Goal: Information Seeking & Learning: Find specific fact

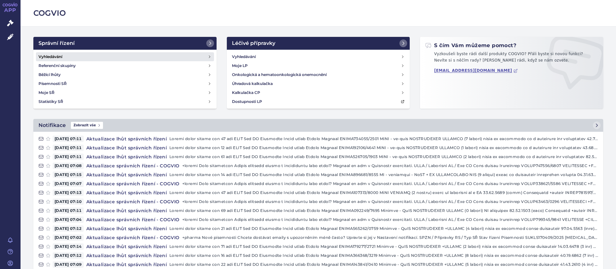
click at [59, 56] on h4 "Vyhledávání" at bounding box center [50, 57] width 24 height 6
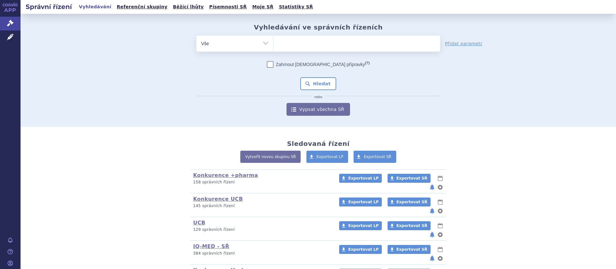
click at [290, 44] on ul at bounding box center [357, 42] width 166 height 13
click at [274, 44] on select at bounding box center [273, 43] width 0 height 16
type input "D"
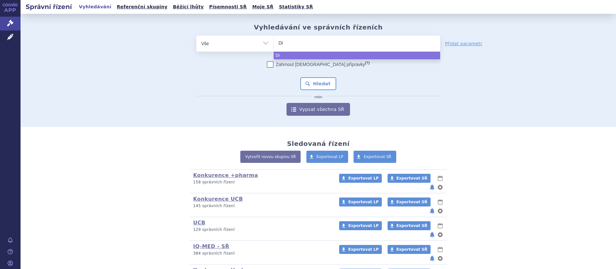
type input "DIA"
type input "DIAZ"
type input "DIAZE"
type input "DIAZEPA"
type input "[MEDICAL_DATA]"
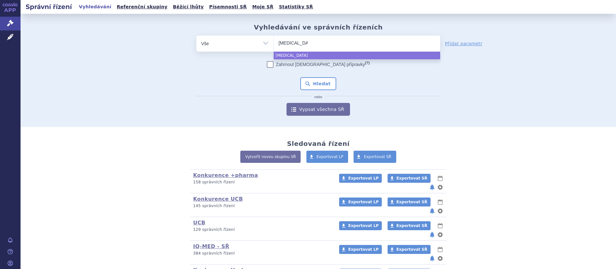
select select "DIAZEPAM"
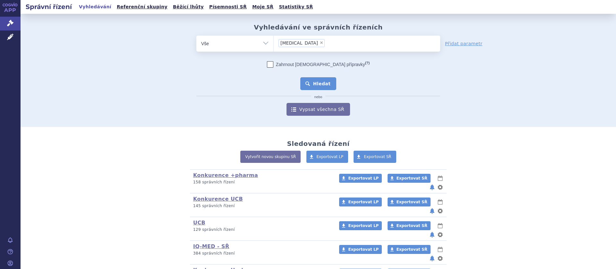
click at [323, 82] on button "Hledat" at bounding box center [318, 83] width 36 height 13
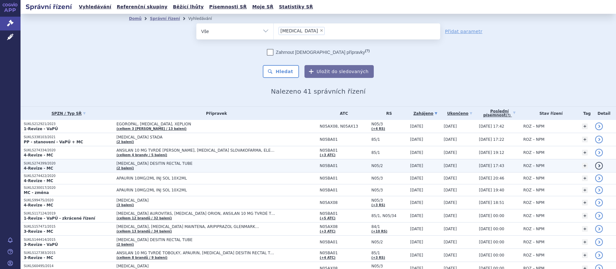
click at [146, 164] on span "[MEDICAL_DATA] DESITIN RECTAL TUBE" at bounding box center [196, 163] width 160 height 4
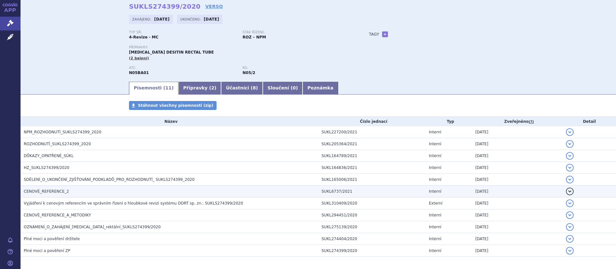
scroll to position [54, 0]
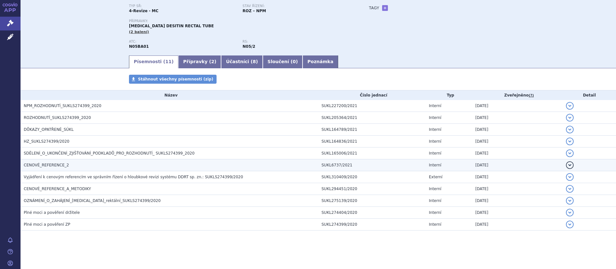
click at [59, 162] on h3 "CENOVÉ_REFERENCE_2" at bounding box center [171, 165] width 294 height 6
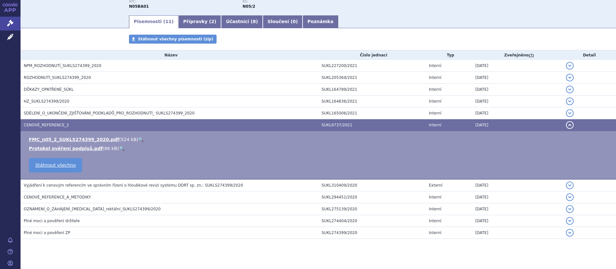
scroll to position [95, 0]
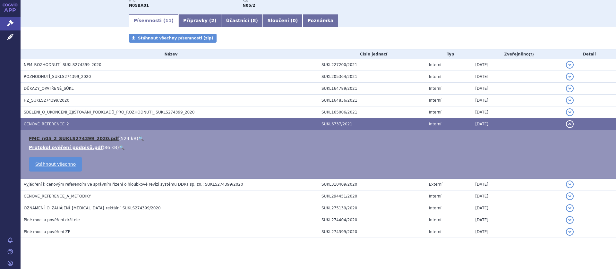
click at [63, 137] on link "FMC_n05_2_SUKLS274399_2020.pdf" at bounding box center [74, 138] width 90 height 5
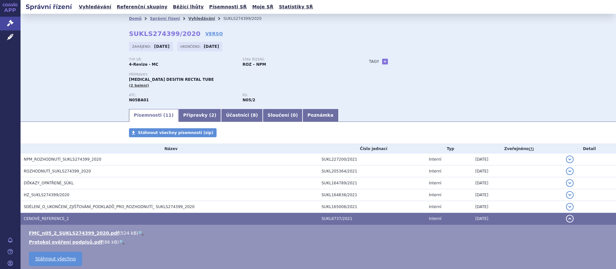
click at [189, 19] on link "Vyhledávání" at bounding box center [201, 18] width 27 height 4
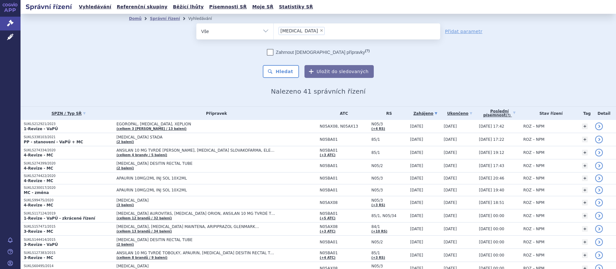
click at [319, 30] on span "×" at bounding box center [321, 31] width 4 height 4
click at [274, 30] on select "DIAZEPAM" at bounding box center [273, 31] width 0 height 16
select select
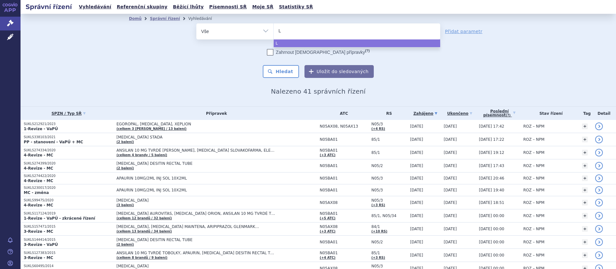
type input "LU"
type input "LUM"
type input "LUMI"
type input "LUMIN"
type input "LUMINAL"
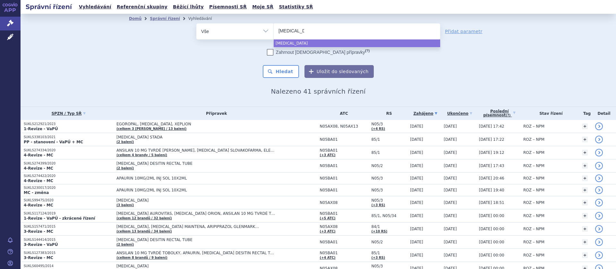
select select "LUMINAL"
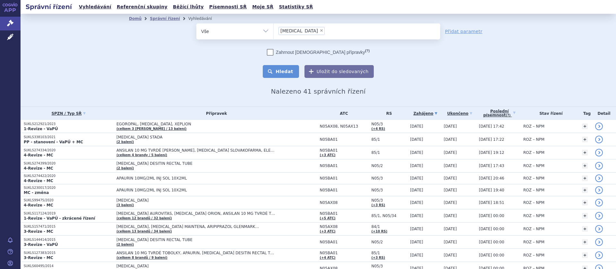
click at [290, 72] on button "Hledat" at bounding box center [281, 71] width 36 height 13
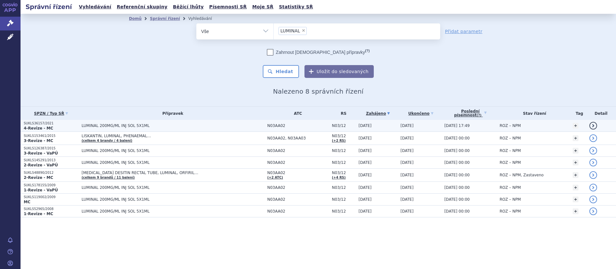
click at [129, 127] on span "LUMINAL 200MG/ML INJ SOL 5X1ML" at bounding box center [161, 125] width 160 height 4
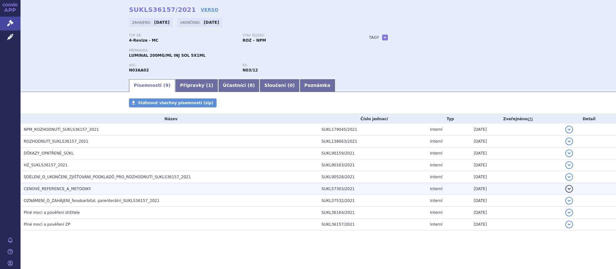
click at [72, 191] on span "CENOVÉ_REFERENCE_A_METODIKY" at bounding box center [57, 189] width 67 height 4
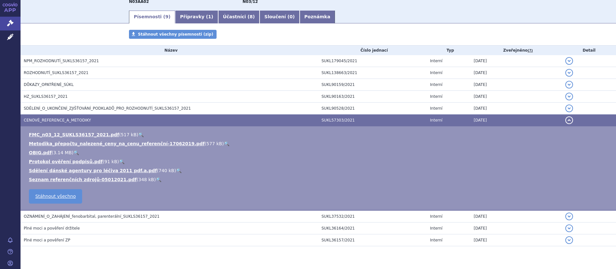
scroll to position [105, 0]
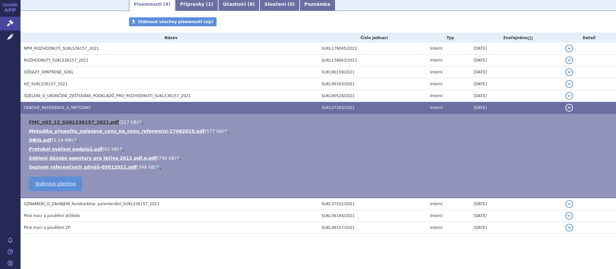
click at [76, 120] on link "FMC_n03_12_SUKLS36157_2021.pdf" at bounding box center [74, 122] width 90 height 5
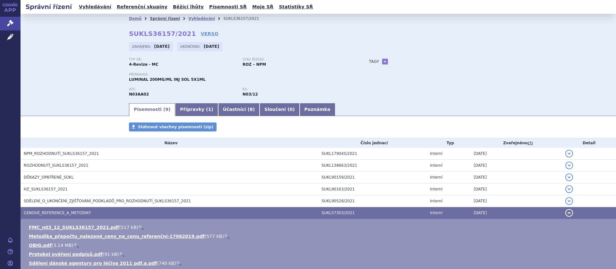
click at [158, 17] on link "Správní řízení" at bounding box center [165, 18] width 30 height 4
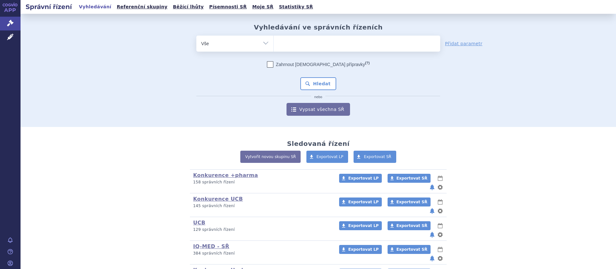
click at [296, 46] on ul at bounding box center [357, 42] width 166 height 13
click at [274, 46] on select at bounding box center [273, 43] width 0 height 16
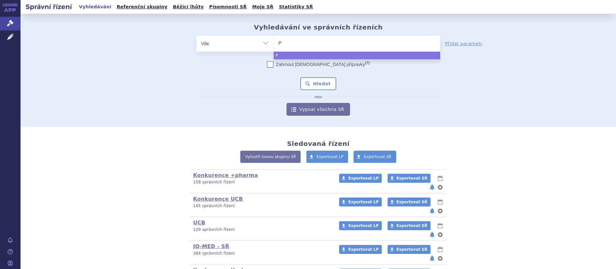
type input "PH"
type input "PHE"
type input "PHENA"
type input "PHENAE"
type input "PHENAEMA"
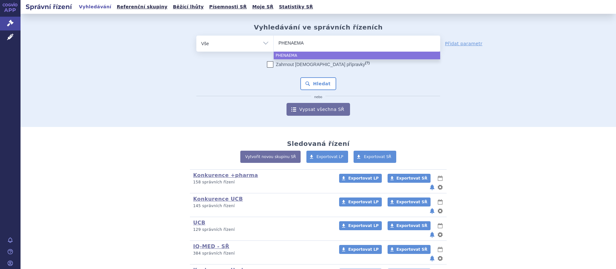
type input "PHENAEMAL"
select select "PHENAEMAL"
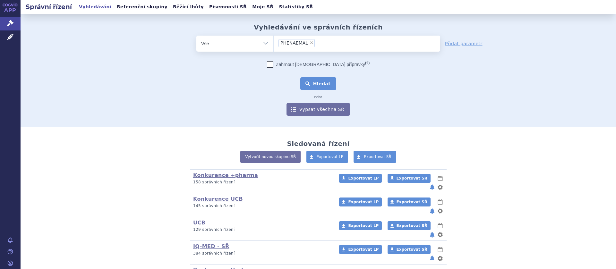
click at [314, 80] on button "Hledat" at bounding box center [318, 83] width 36 height 13
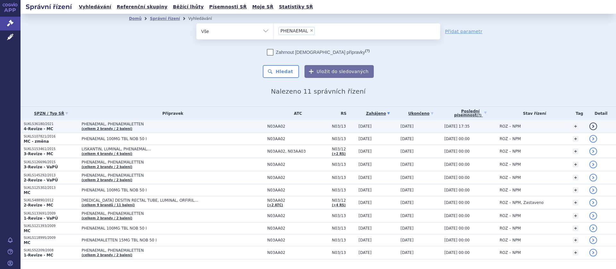
click at [139, 125] on span "PHENAEMAL, PHENAEMALETTEN" at bounding box center [161, 124] width 160 height 4
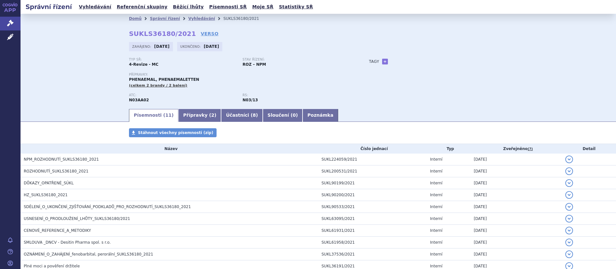
scroll to position [54, 0]
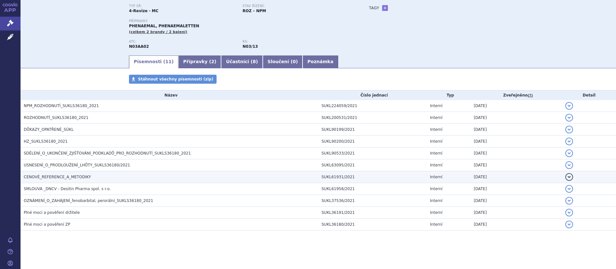
click at [83, 176] on span "CENOVÉ_REFERENCE_A_METODIKY" at bounding box center [57, 177] width 67 height 4
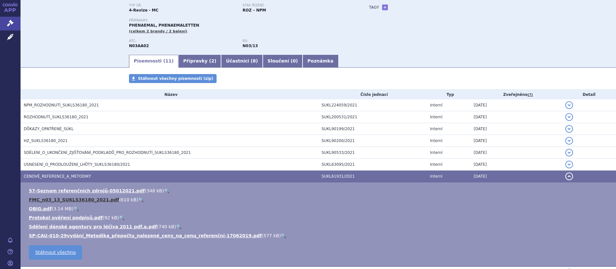
click at [86, 198] on link "FMC_n03_13_SUKLS36180_2021.pdf" at bounding box center [74, 199] width 90 height 5
